Goal: Participate in discussion: Engage in conversation with other users on a specific topic

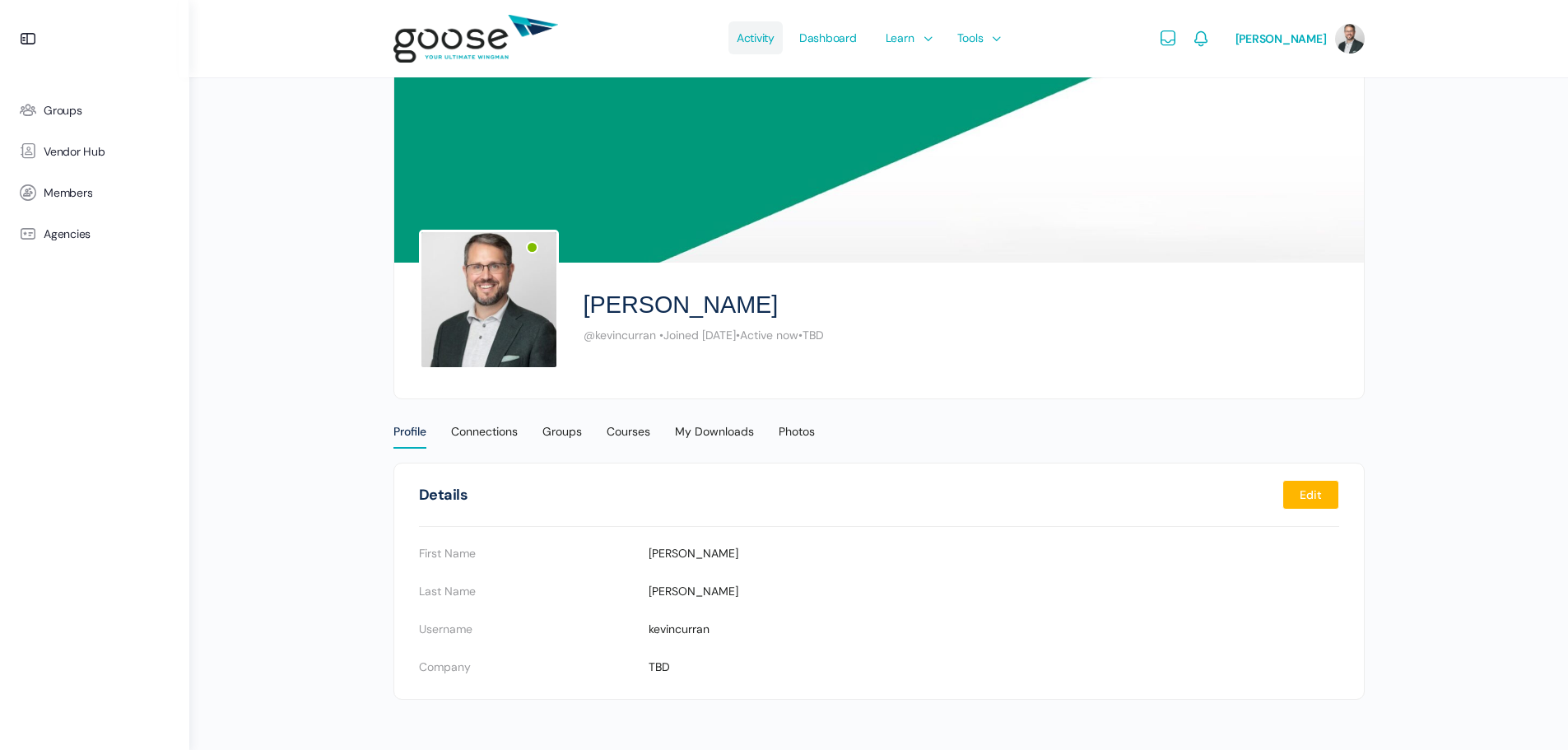
click at [775, 38] on span "Activity" at bounding box center [755, 38] width 38 height 78
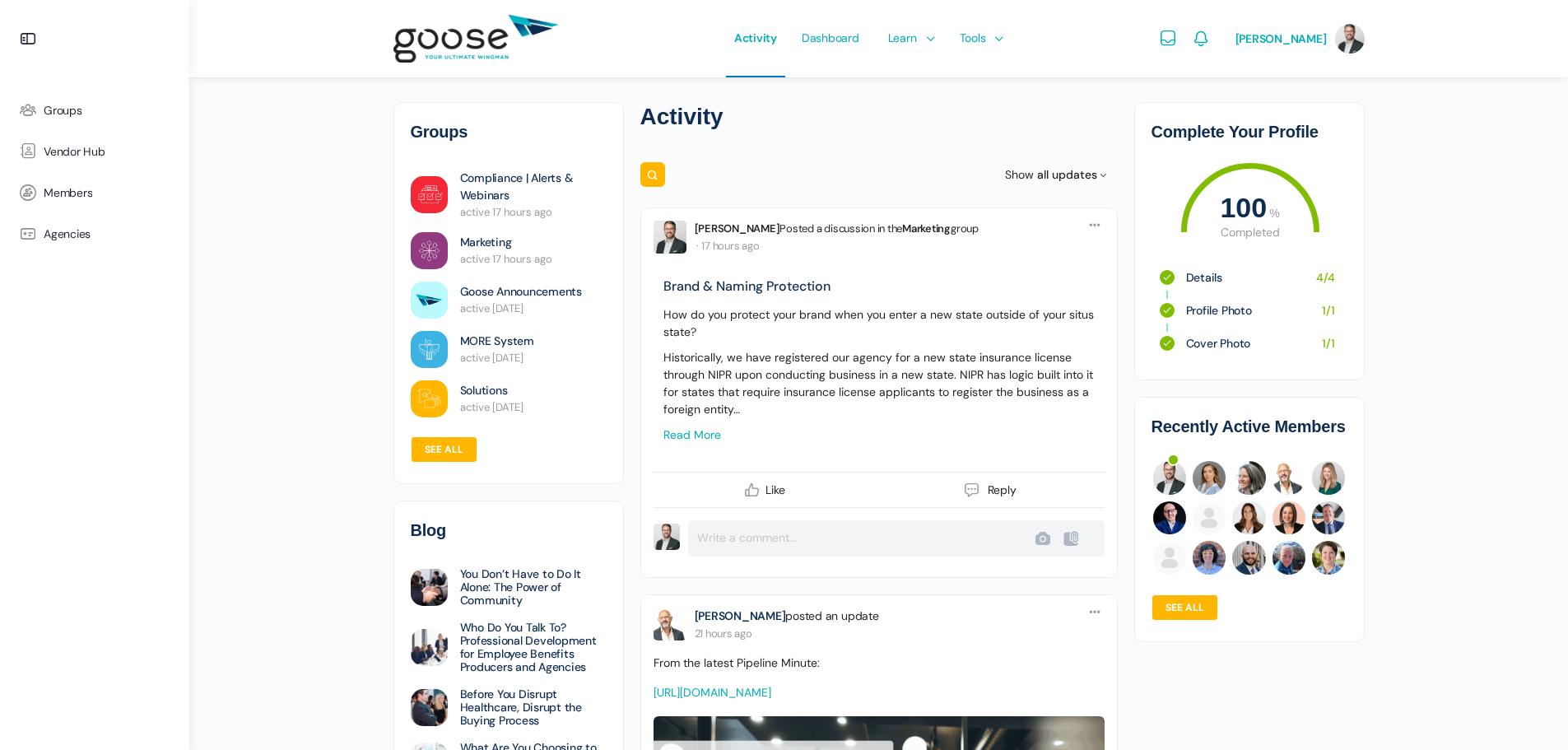
scroll to position [82, 0]
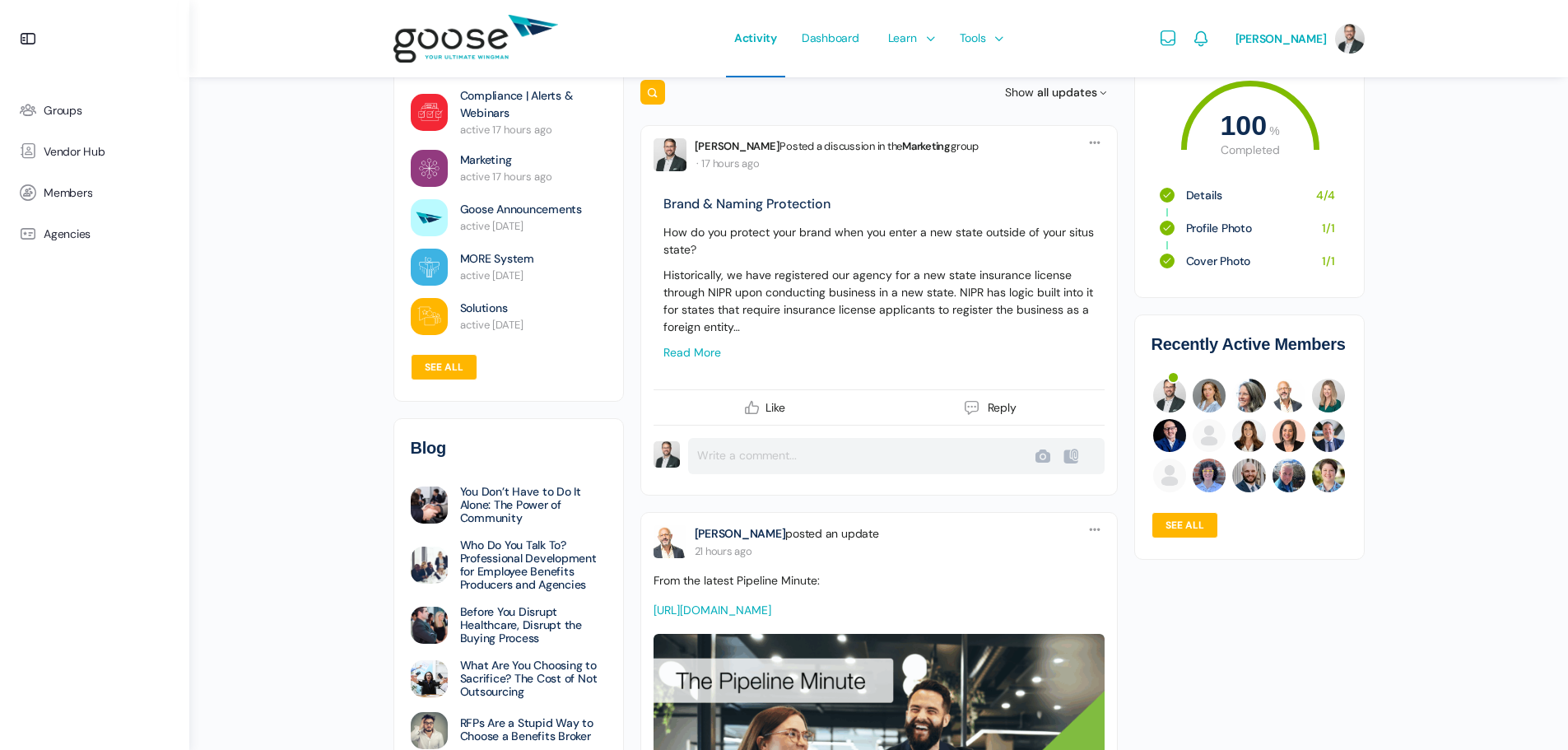
click at [1083, 91] on span "all updates" at bounding box center [1067, 92] width 60 height 15
click at [843, 271] on p "Historically, we have registered our agency for a new state insurance license t…" at bounding box center [879, 301] width 431 height 69
click at [696, 354] on link "Read more" at bounding box center [692, 352] width 58 height 15
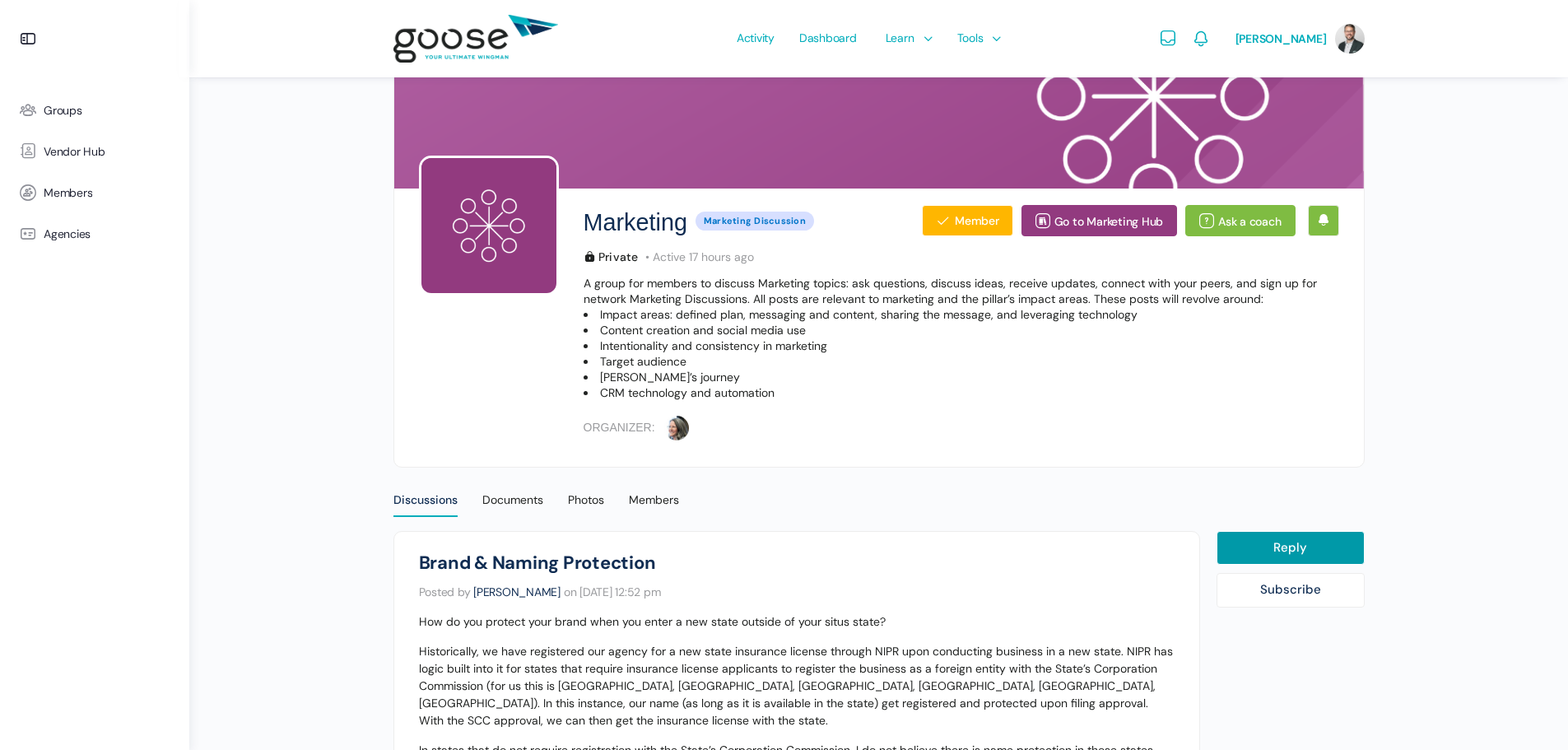
scroll to position [412, 0]
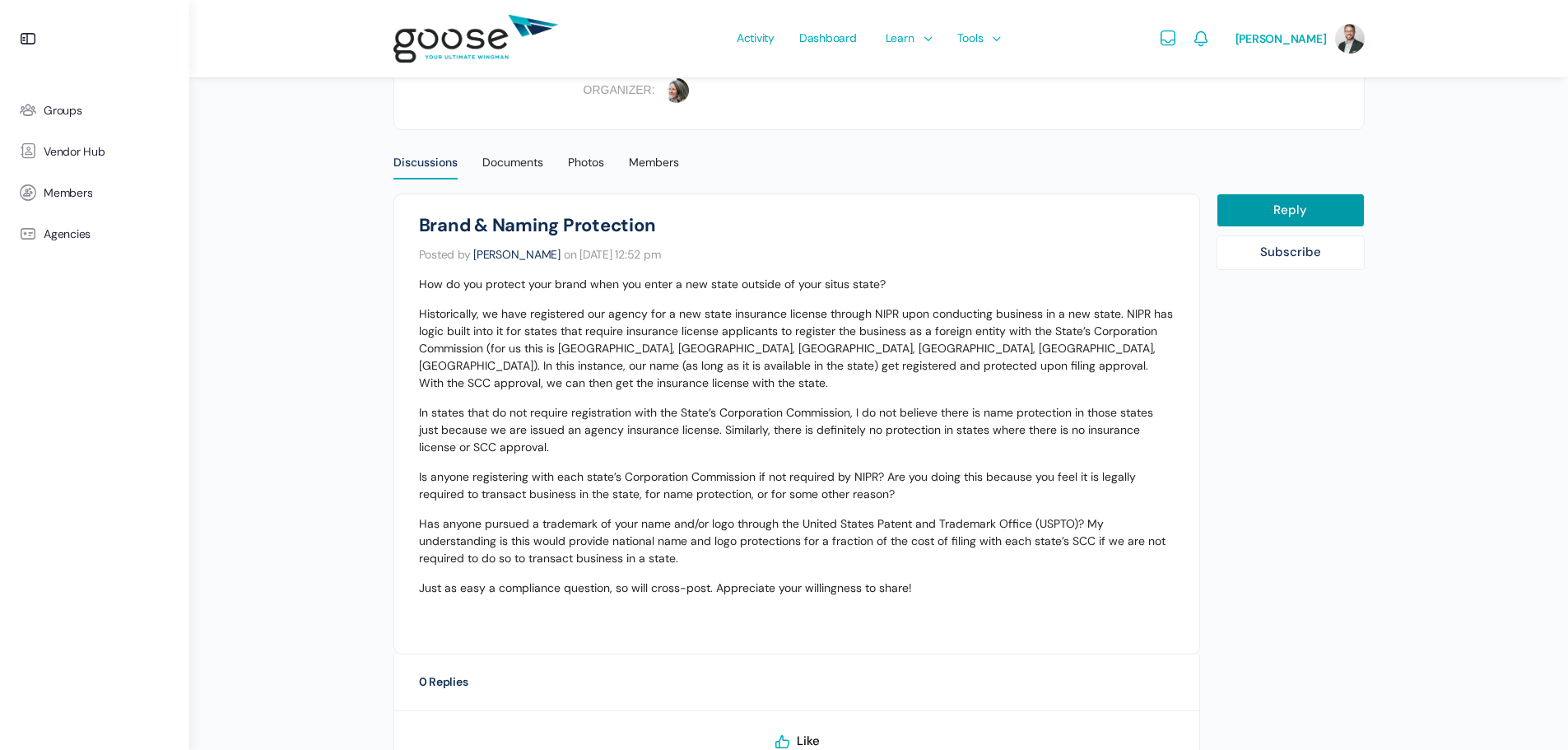
click at [937, 579] on p "Just as easy a compliance question, so will cross-post. Appreciate your willing…" at bounding box center [797, 588] width 755 height 17
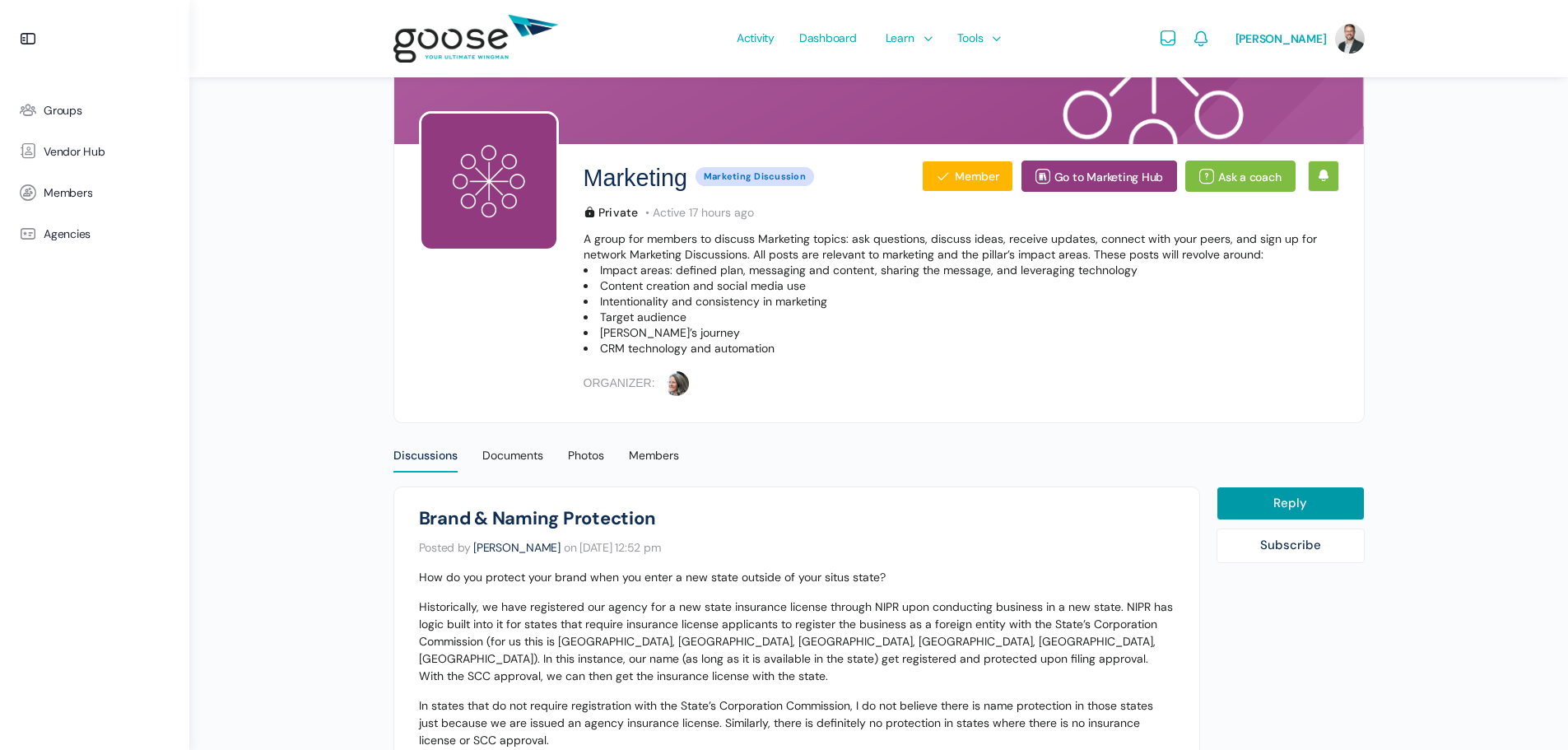
scroll to position [0, 0]
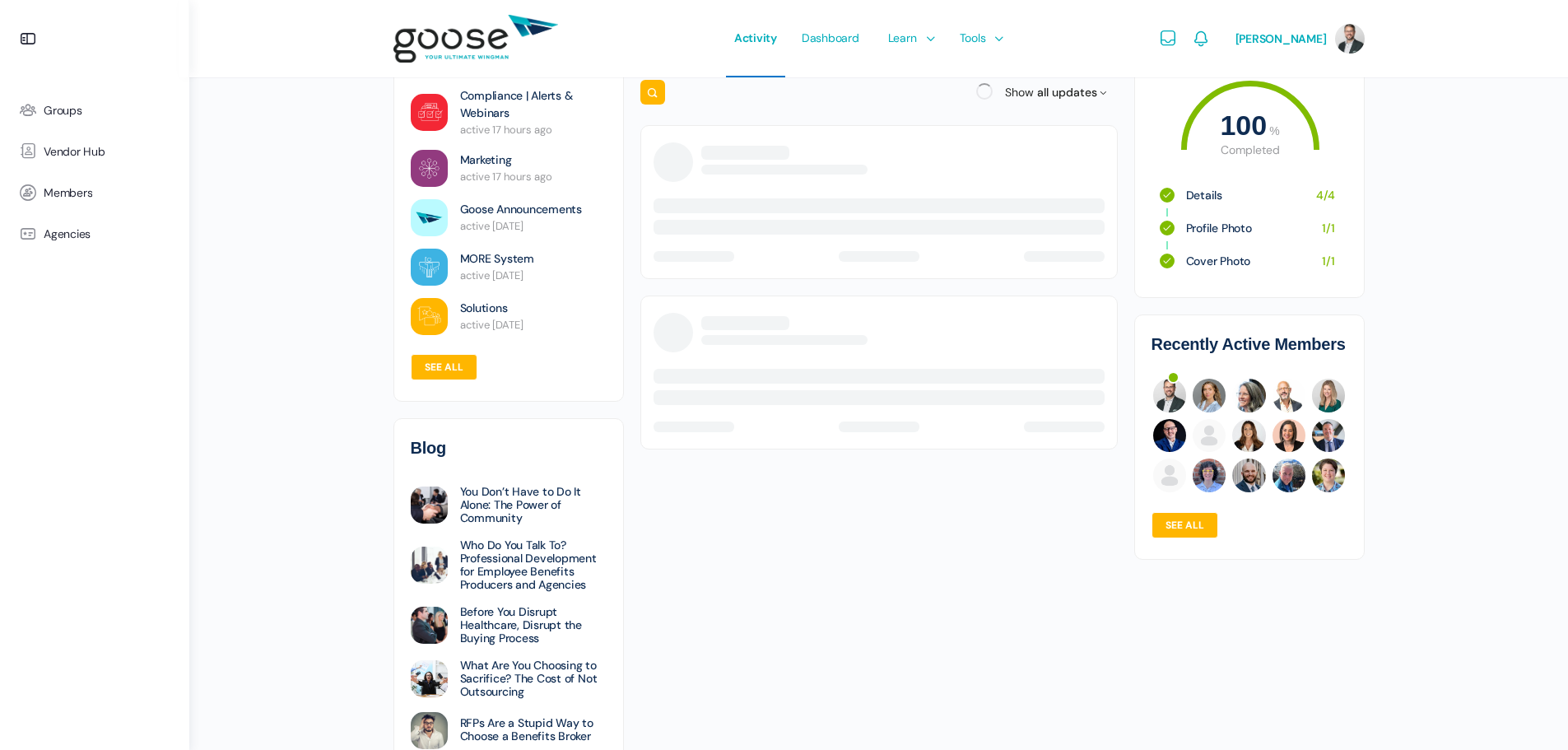
scroll to position [82, 0]
